Goal: Find specific page/section

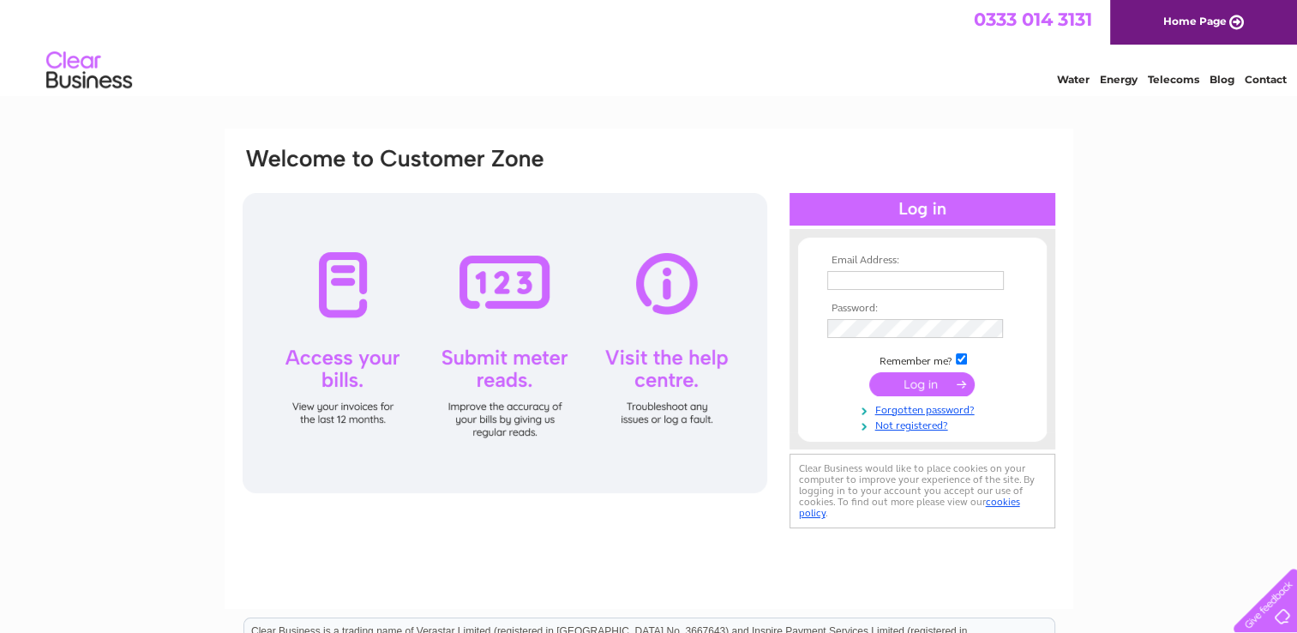
type input "[EMAIL_ADDRESS][DOMAIN_NAME]"
click at [940, 379] on input "submit" at bounding box center [921, 384] width 105 height 24
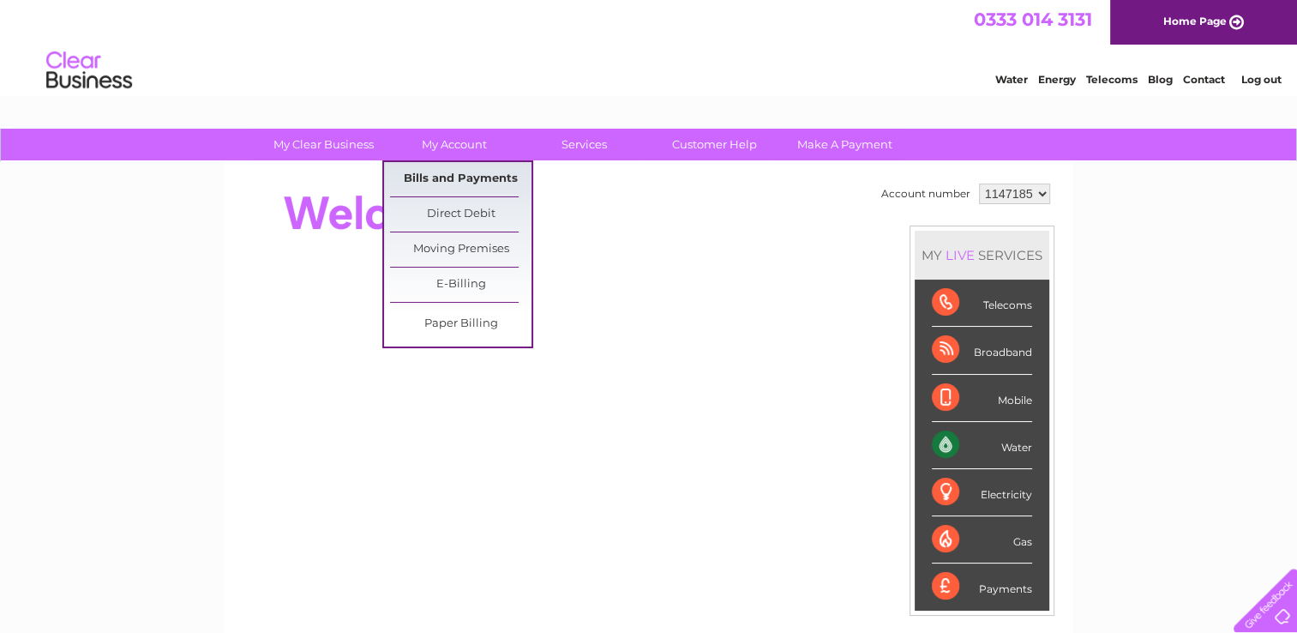
click at [436, 170] on link "Bills and Payments" at bounding box center [460, 179] width 141 height 34
click at [437, 179] on link "Bills and Payments" at bounding box center [460, 179] width 141 height 34
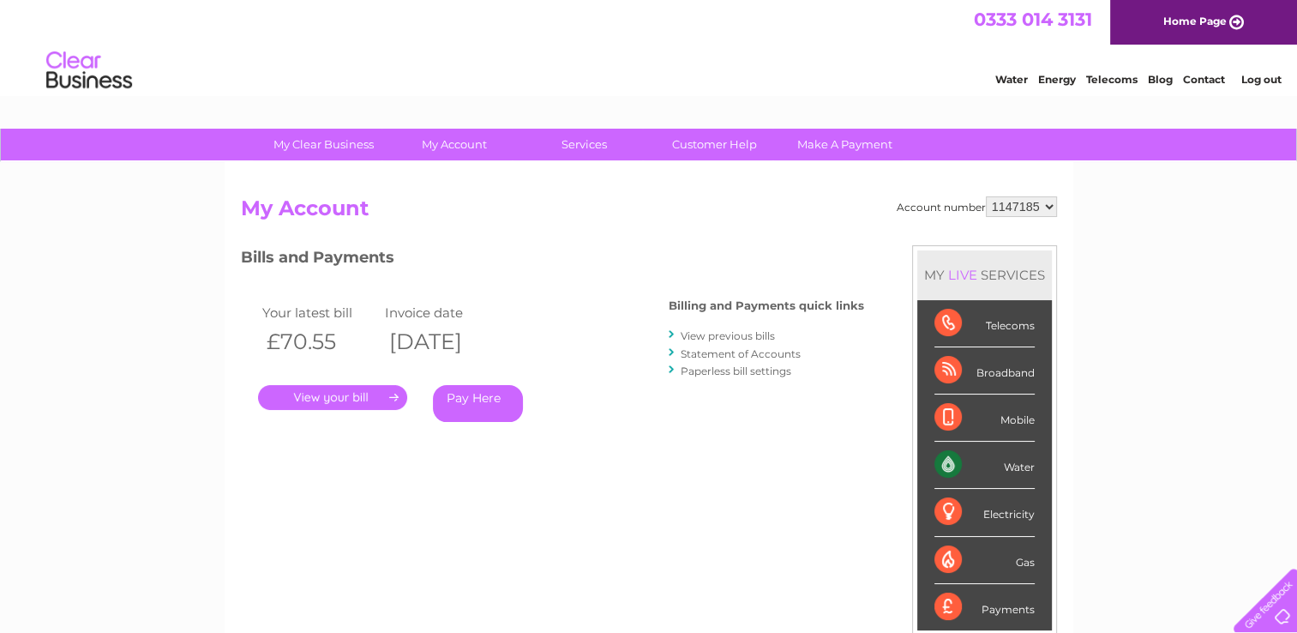
click at [291, 399] on link "." at bounding box center [332, 397] width 149 height 25
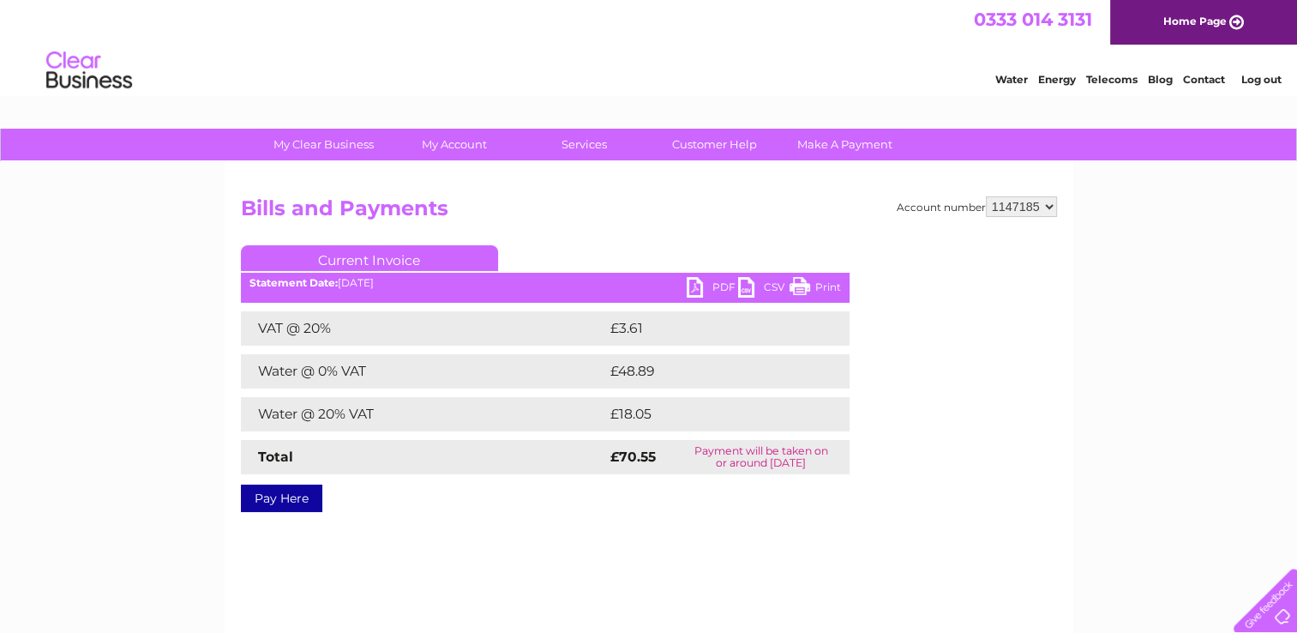
click at [830, 282] on link "Print" at bounding box center [814, 289] width 51 height 25
